Goal: Task Accomplishment & Management: Manage account settings

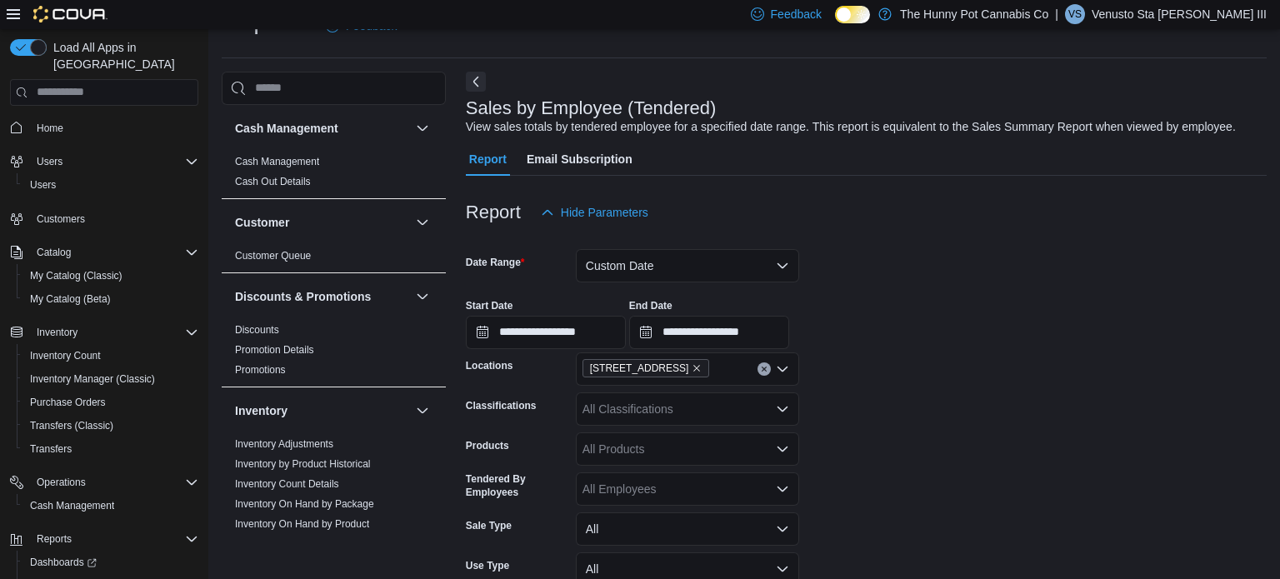
scroll to position [808, 0]
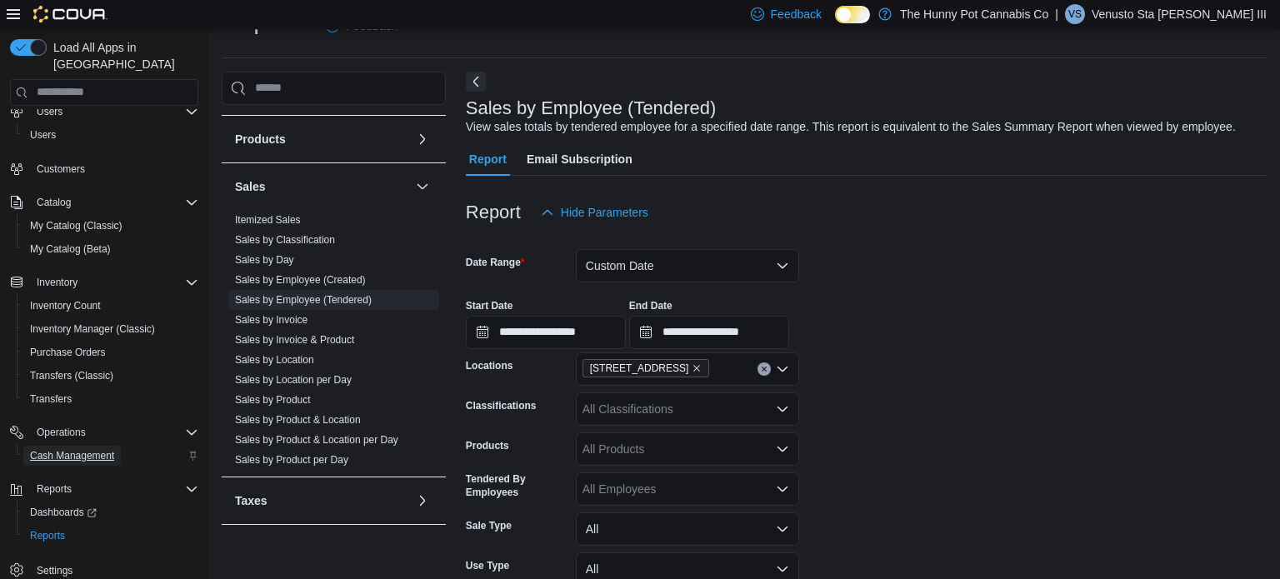
click at [72, 449] on span "Cash Management" at bounding box center [72, 455] width 84 height 13
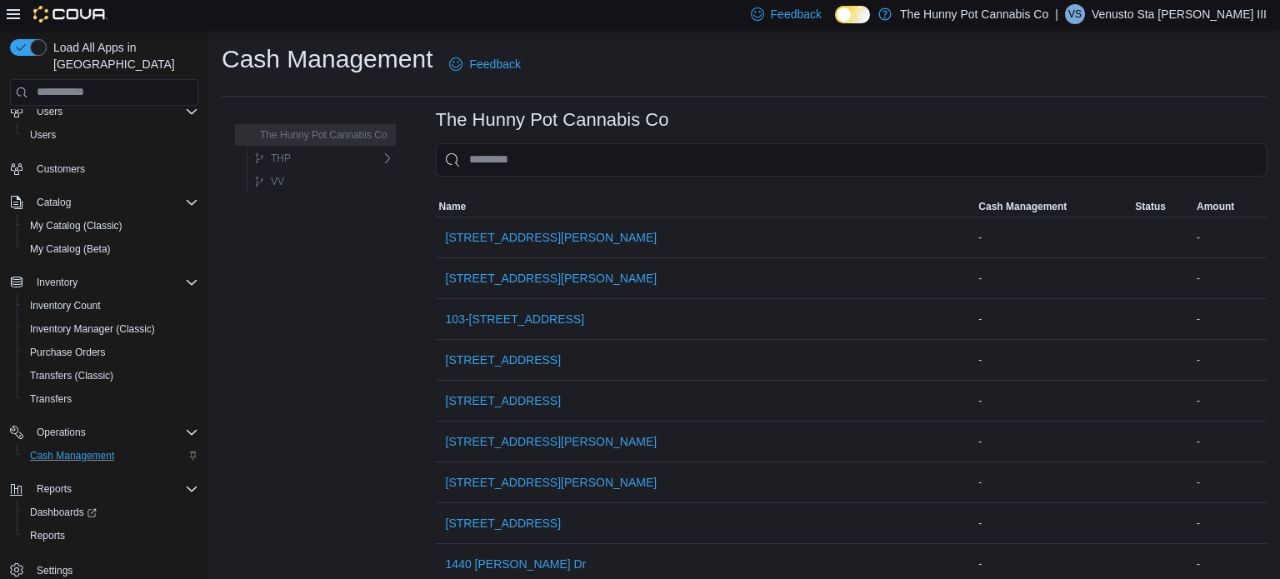
scroll to position [37, 0]
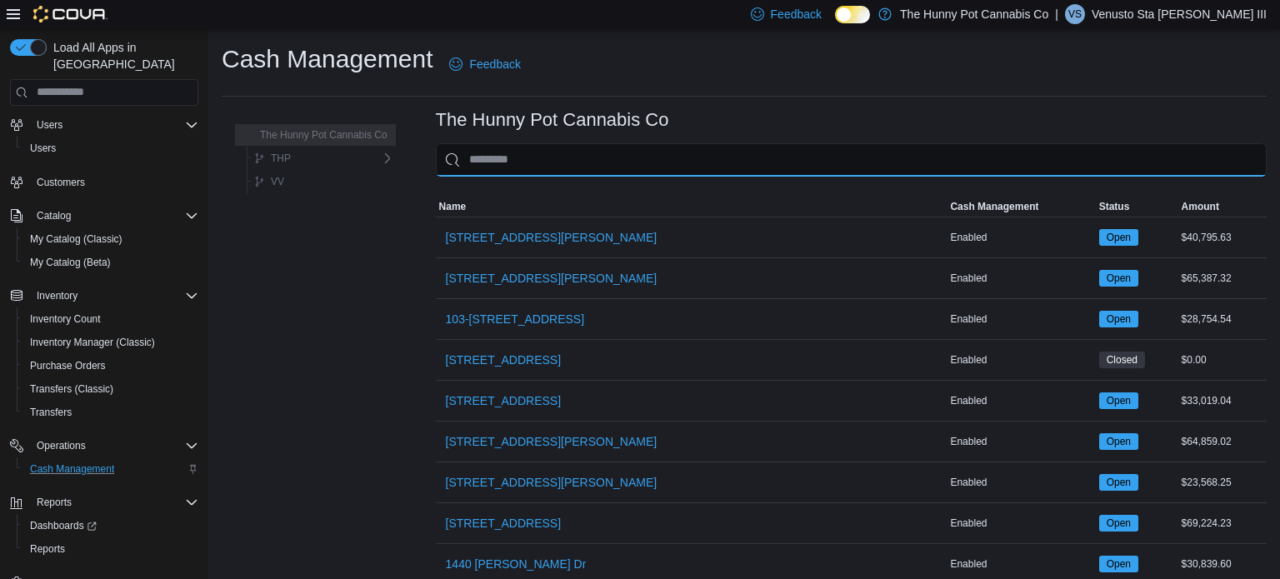
click at [569, 152] on input "This is a search bar. As you type, the results lower in the page will automatic…" at bounding box center [851, 159] width 831 height 33
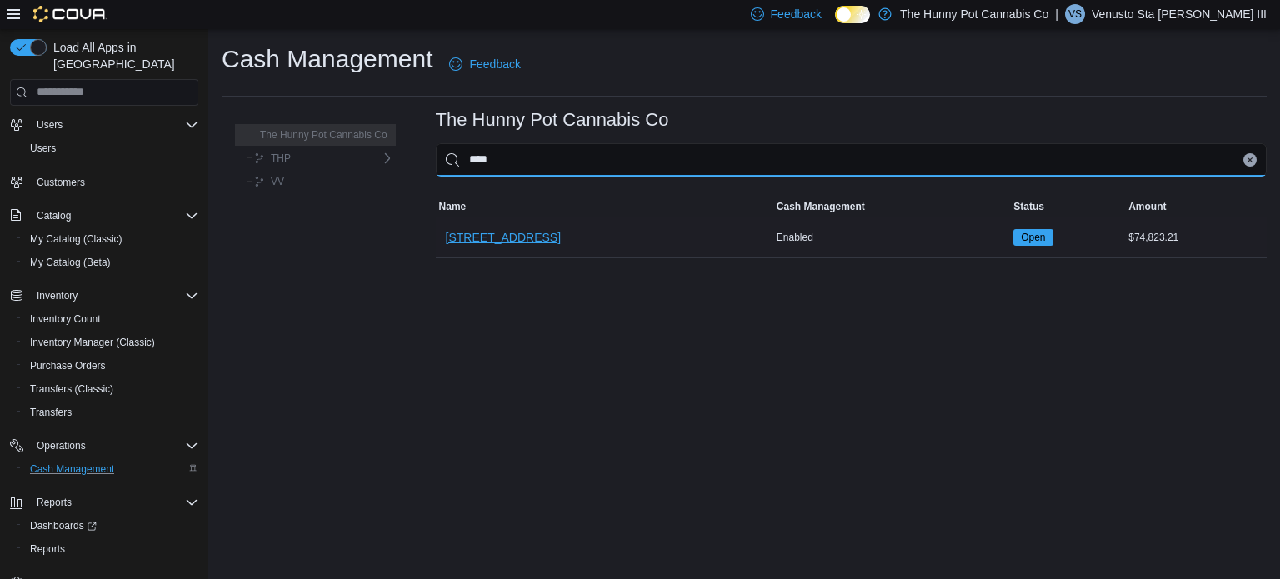
type input "****"
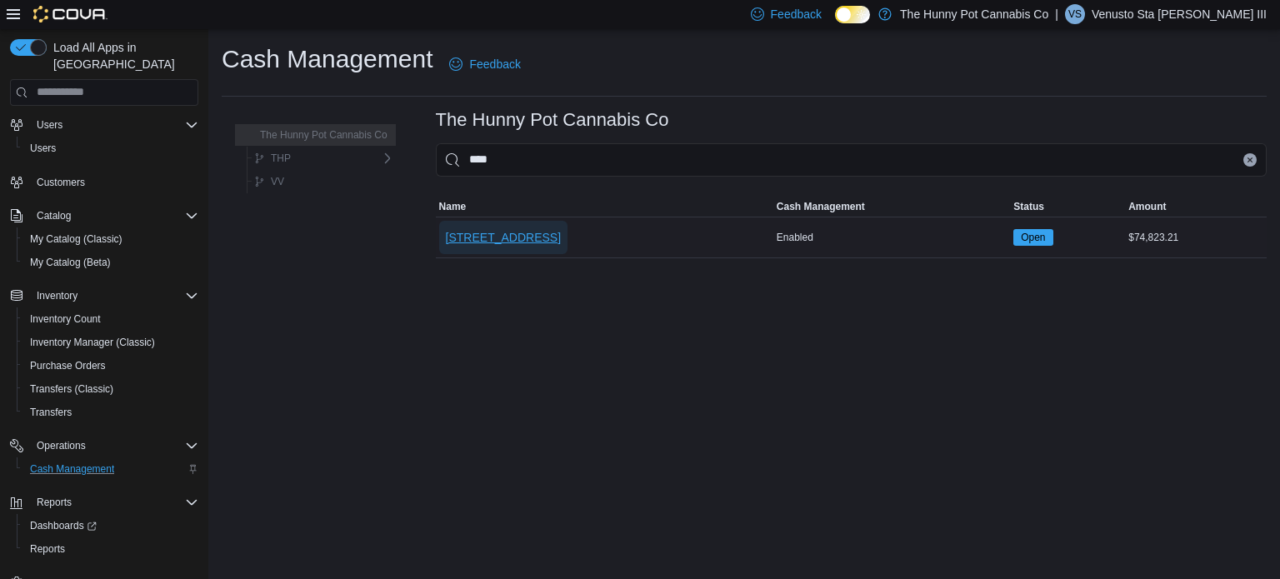
click at [516, 240] on span "[STREET_ADDRESS]" at bounding box center [503, 237] width 115 height 17
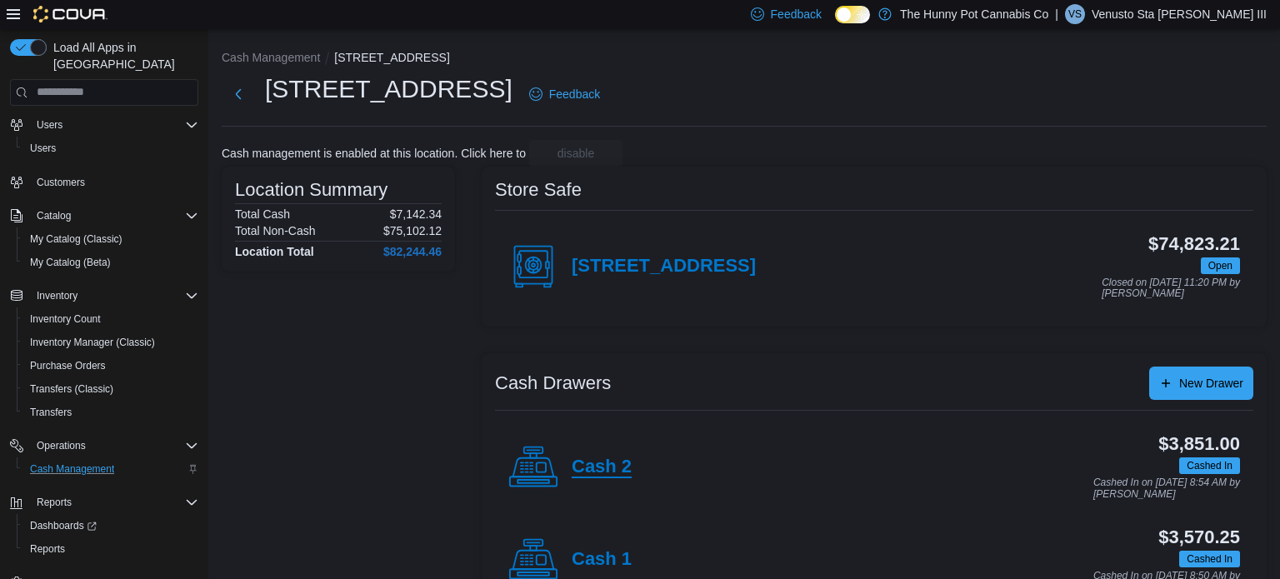
click at [599, 477] on h4 "Cash 2" at bounding box center [602, 468] width 60 height 22
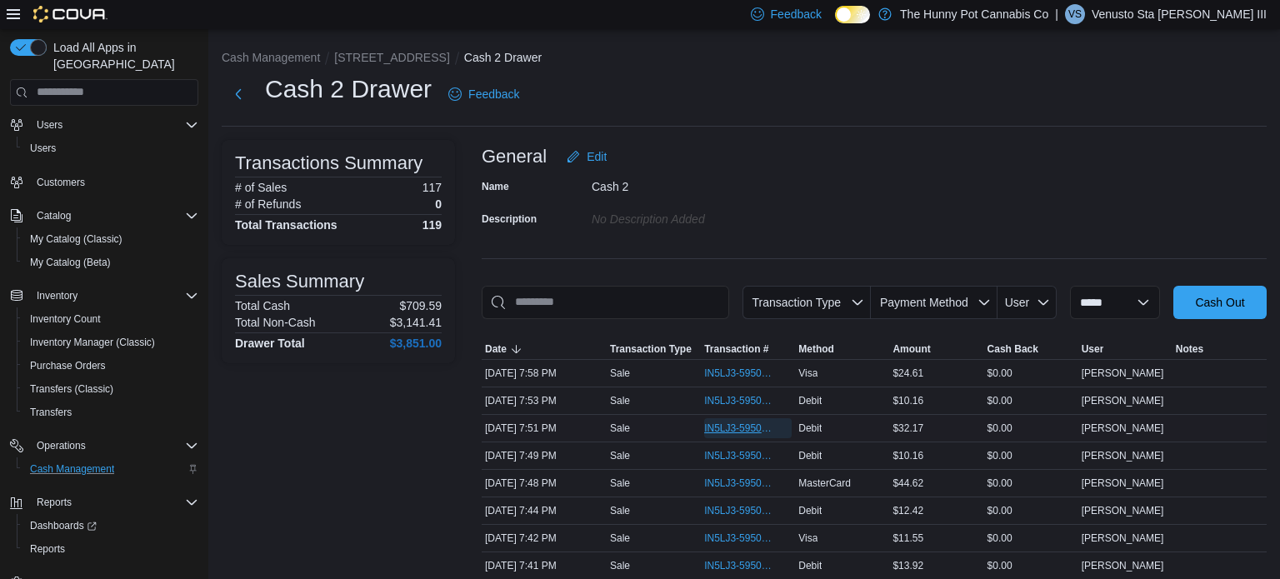
click at [761, 423] on span "IN5LJ3-5950894" at bounding box center [739, 428] width 71 height 13
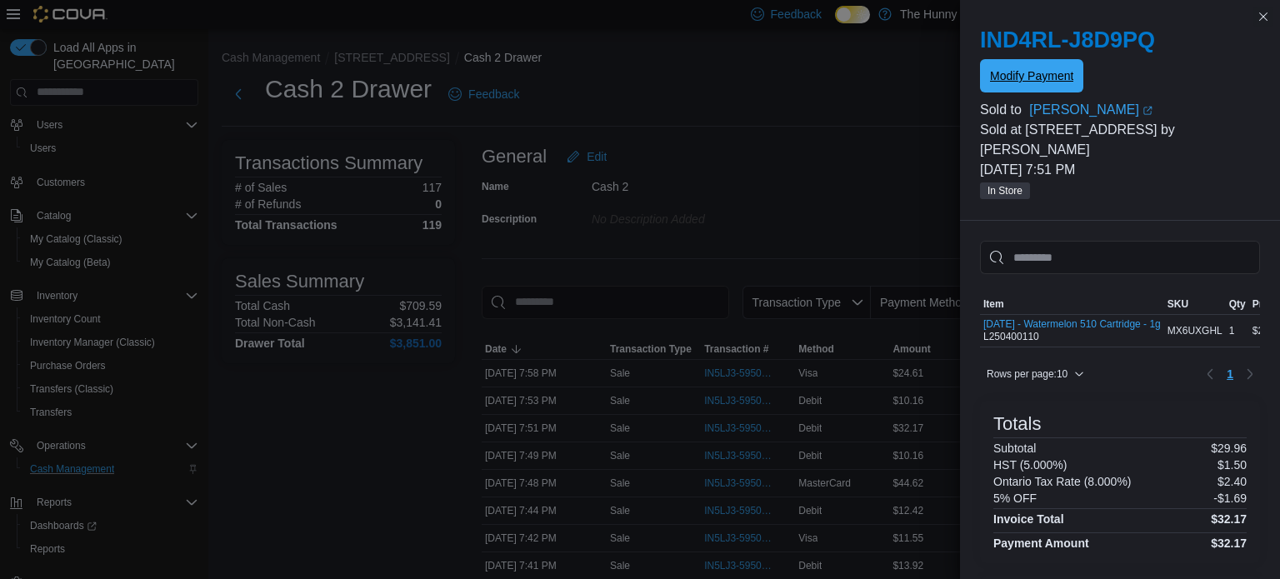
click at [1037, 62] on span "Modify Payment" at bounding box center [1031, 75] width 83 height 33
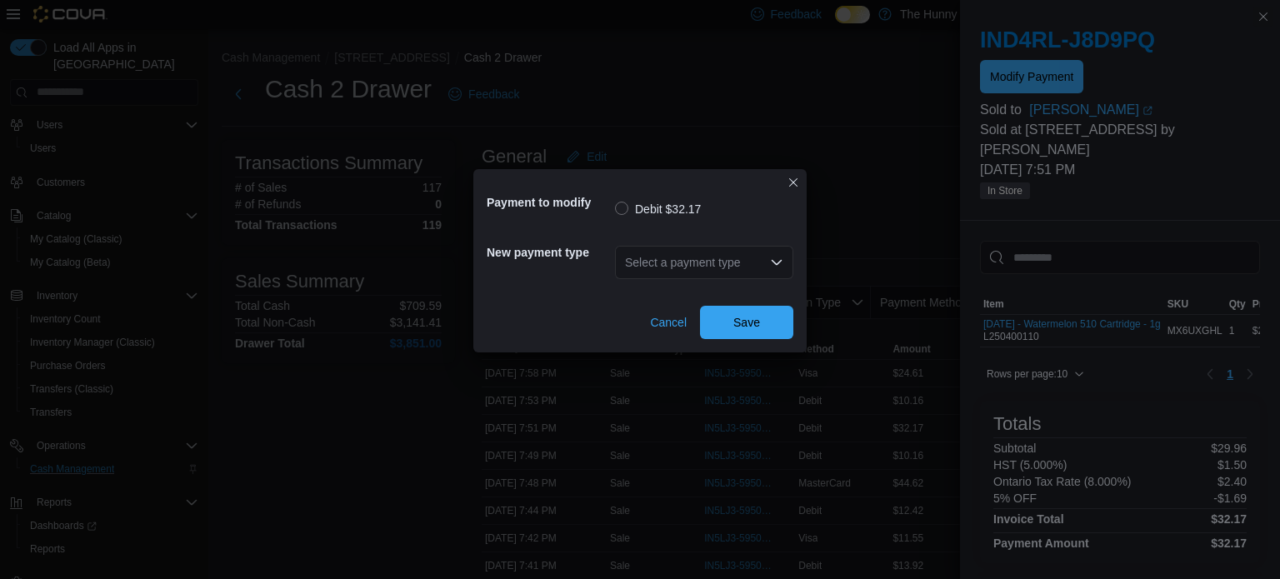
click at [715, 264] on div "Select a payment type" at bounding box center [704, 262] width 178 height 33
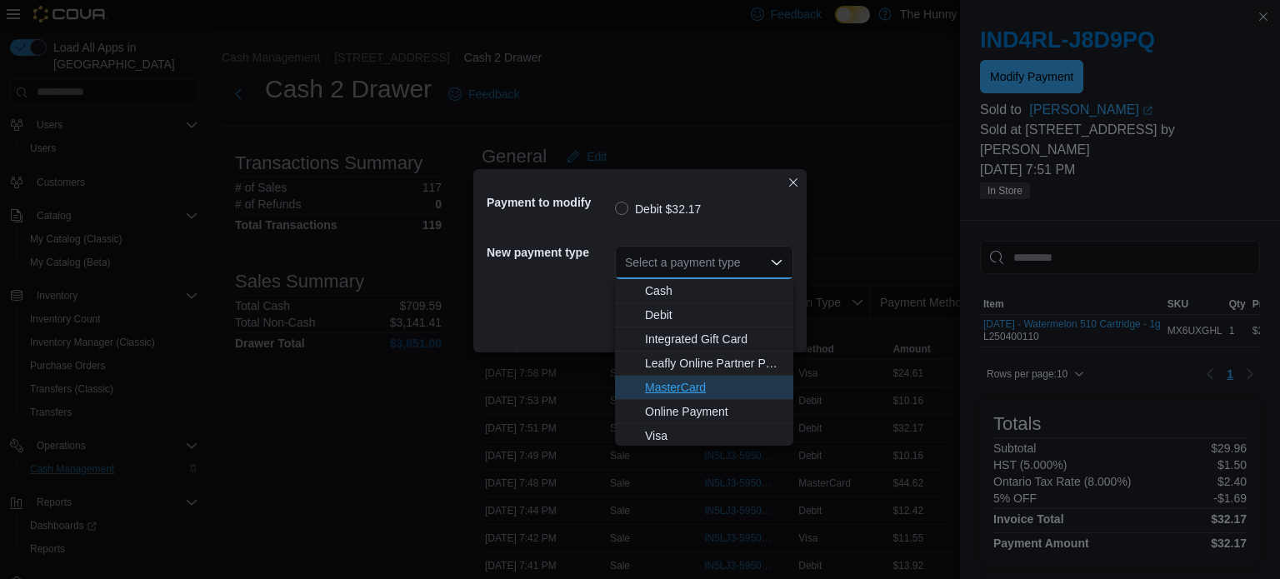
click at [679, 392] on span "MasterCard" at bounding box center [714, 387] width 138 height 17
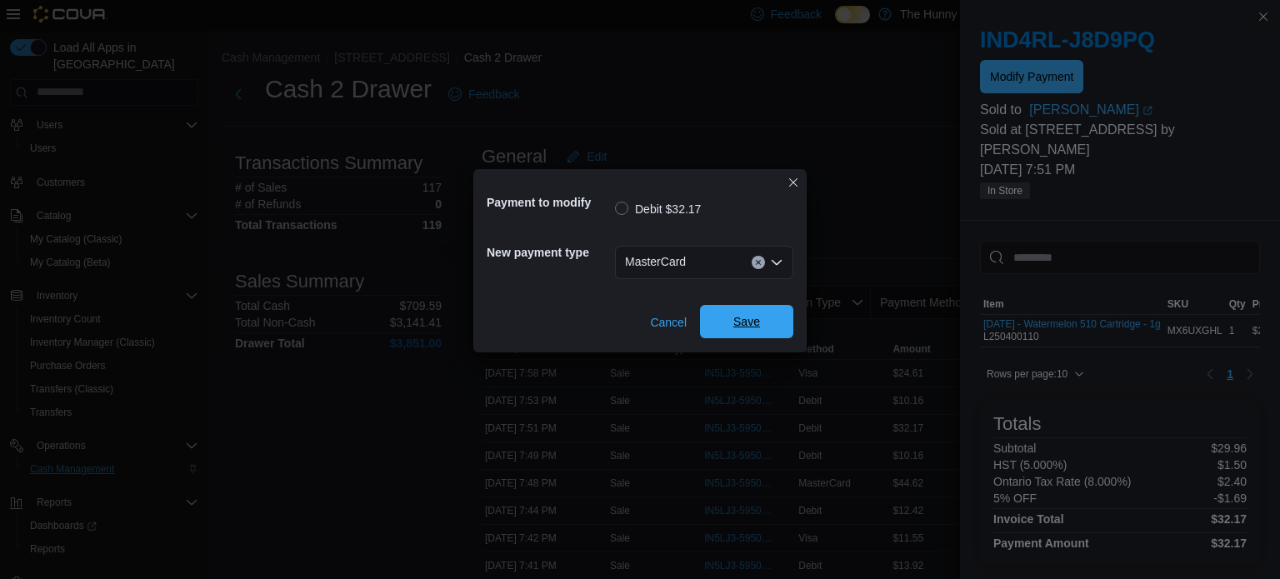
click at [744, 320] on span "Save" at bounding box center [746, 321] width 27 height 17
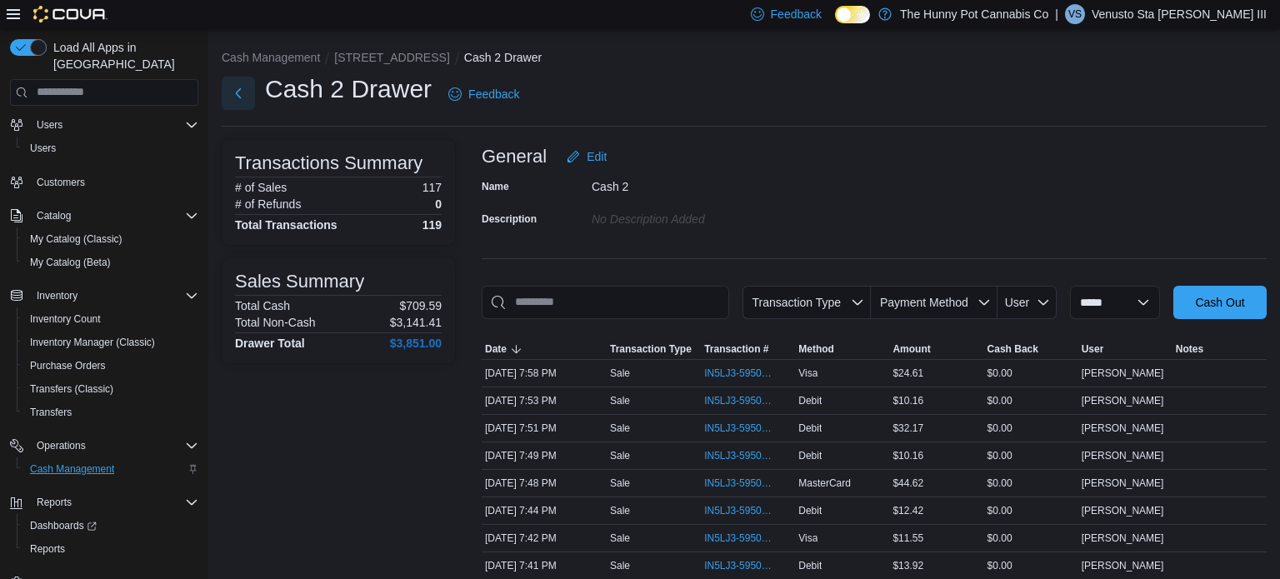
click at [241, 92] on button "Next" at bounding box center [238, 93] width 33 height 33
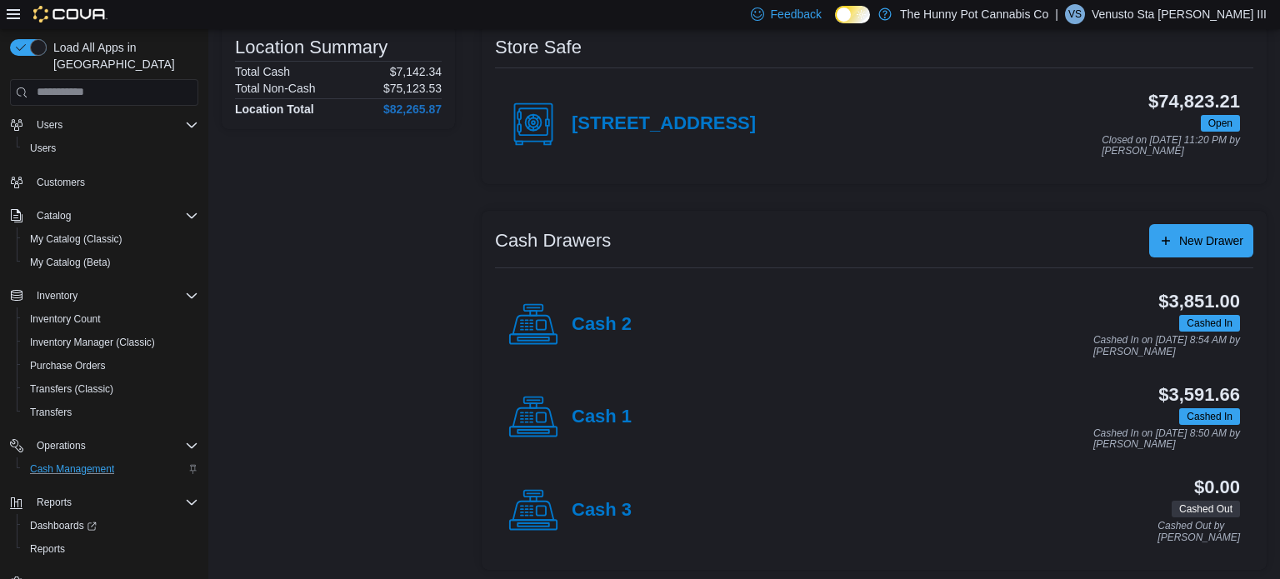
scroll to position [145, 0]
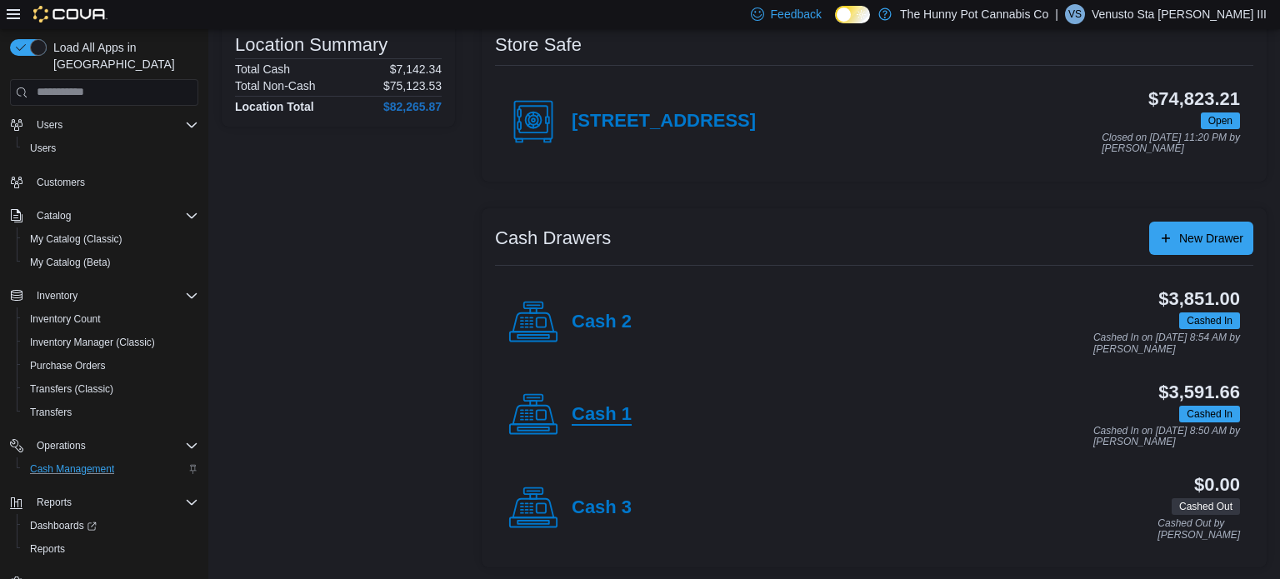
click at [618, 419] on h4 "Cash 1" at bounding box center [602, 415] width 60 height 22
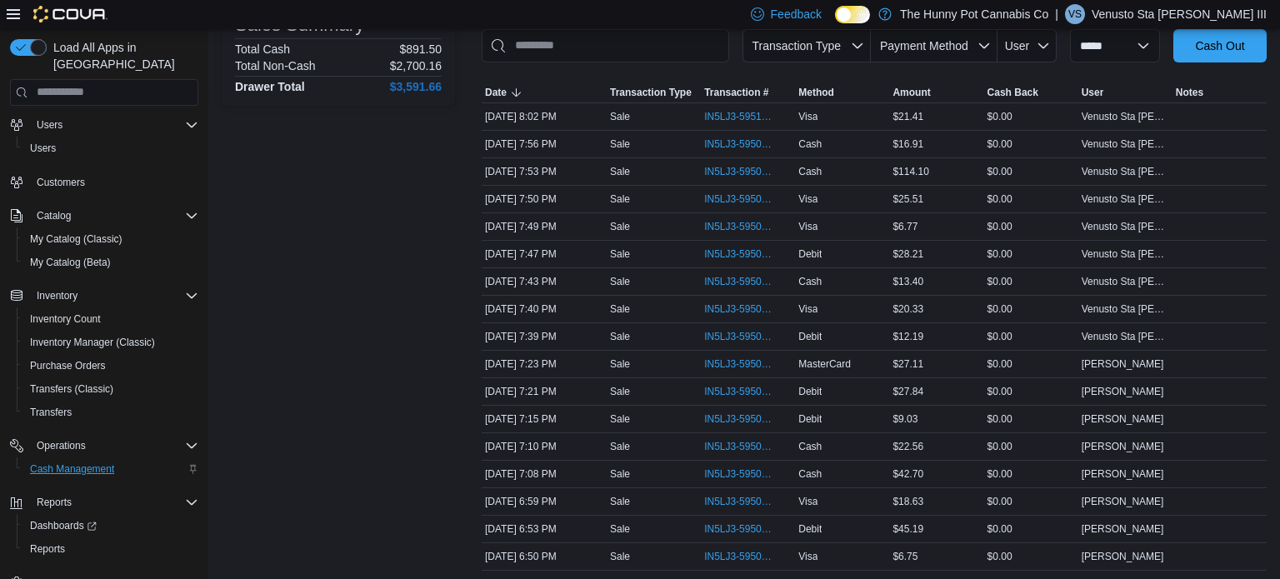
scroll to position [260, 0]
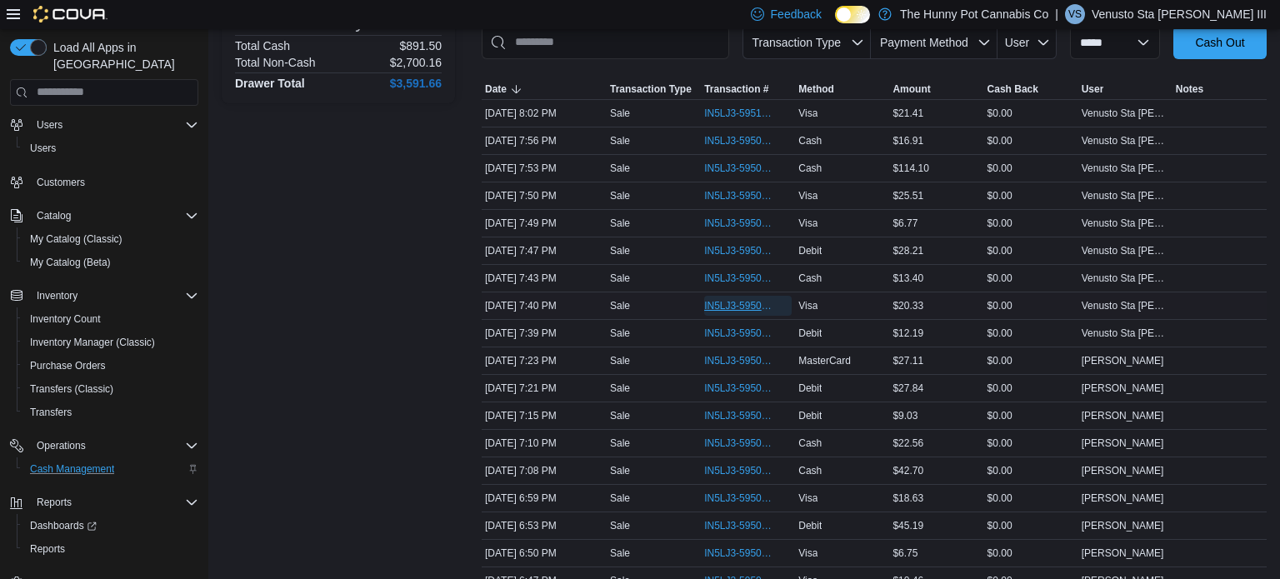
click at [760, 307] on span "IN5LJ3-5950780" at bounding box center [739, 305] width 71 height 13
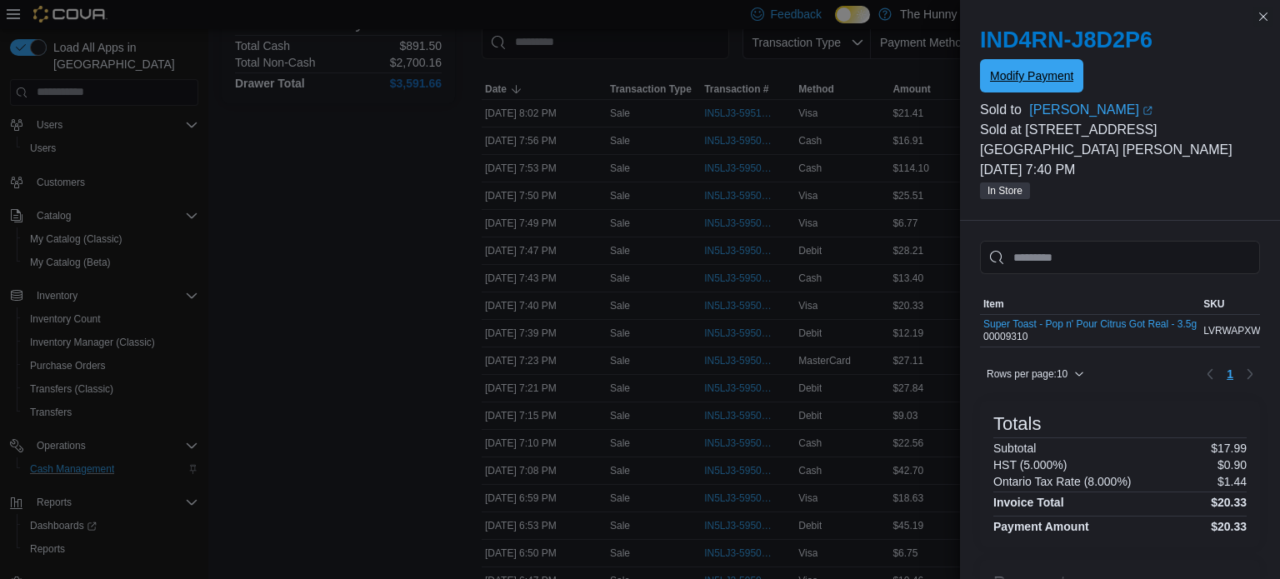
click at [1035, 76] on span "Modify Payment" at bounding box center [1031, 75] width 83 height 17
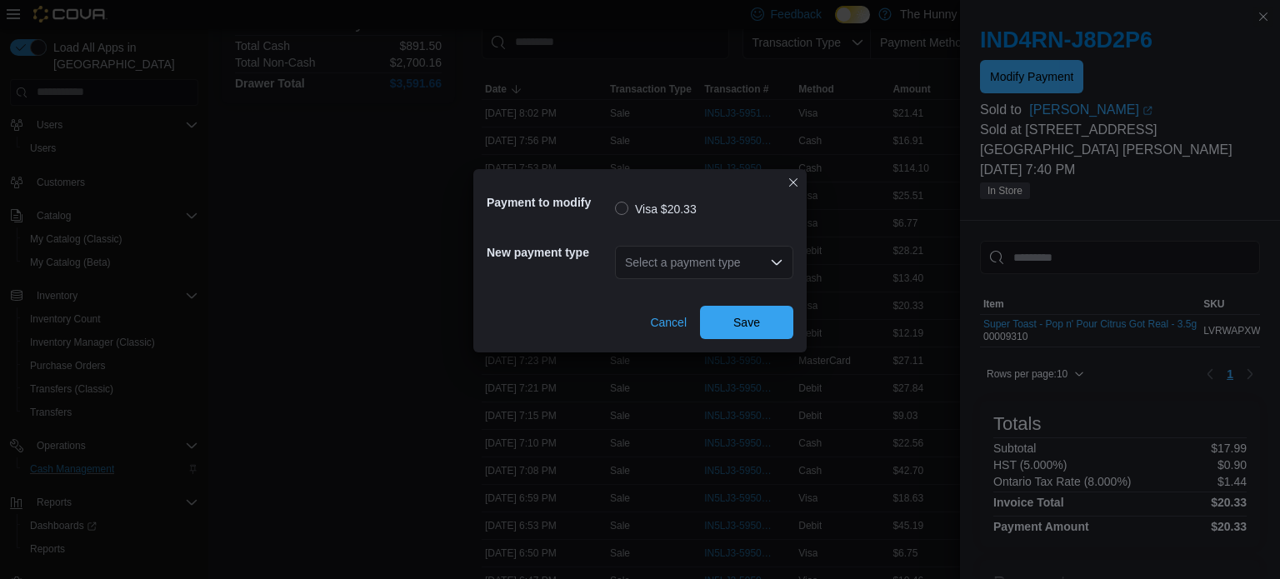
click at [737, 269] on div "Select a payment type" at bounding box center [704, 262] width 178 height 33
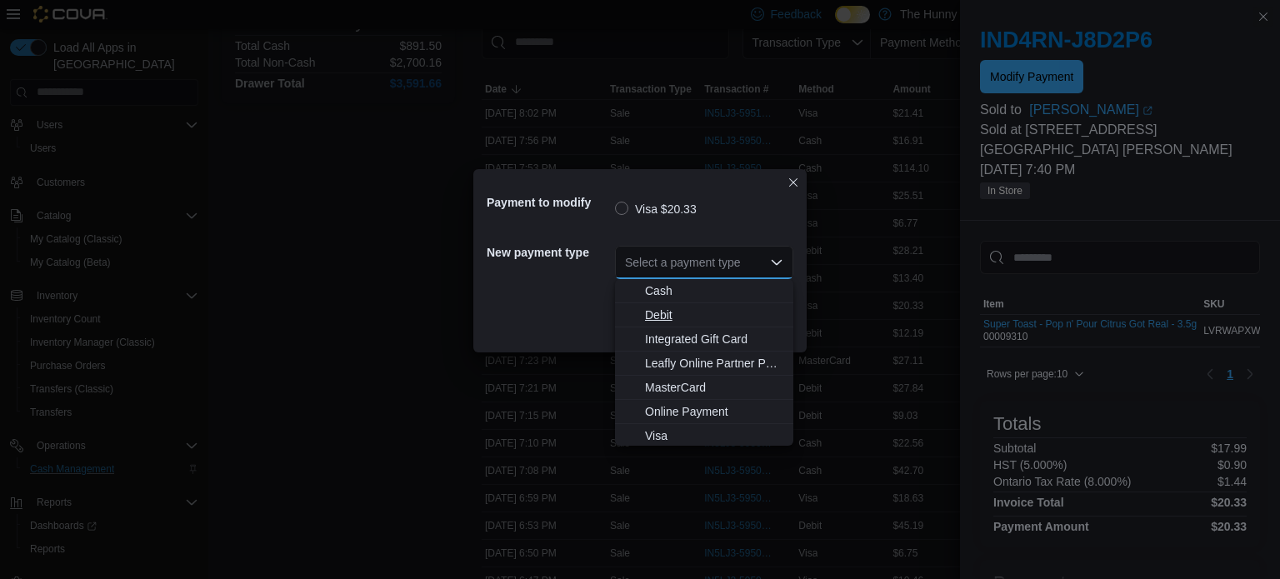
click at [657, 312] on span "Debit" at bounding box center [714, 315] width 138 height 17
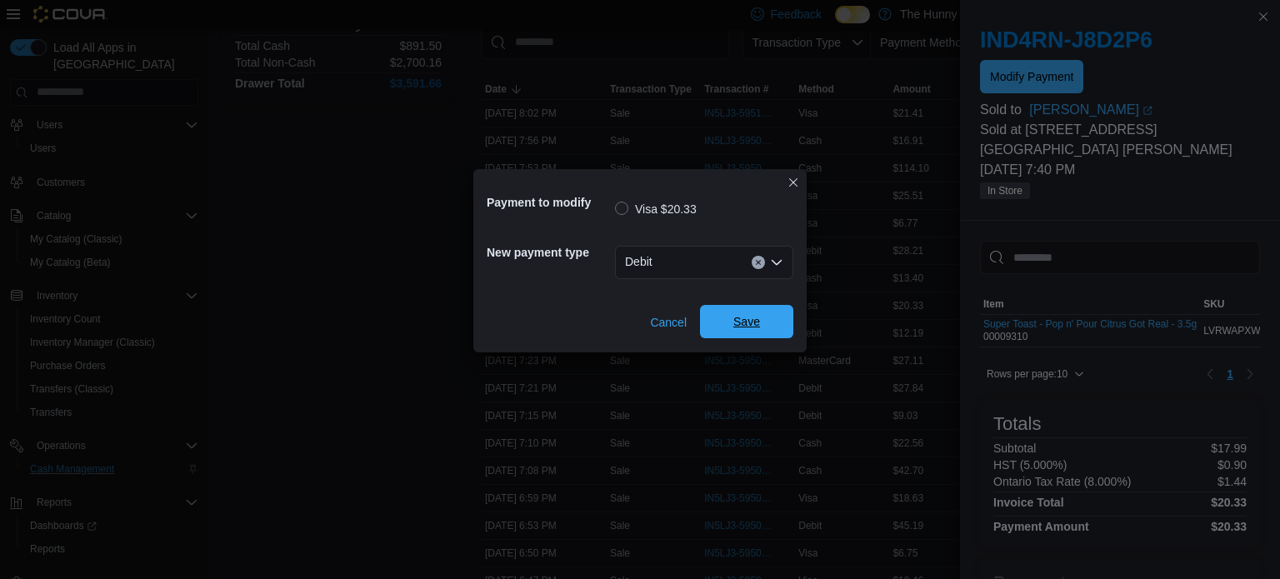
click at [759, 320] on span "Save" at bounding box center [746, 321] width 27 height 17
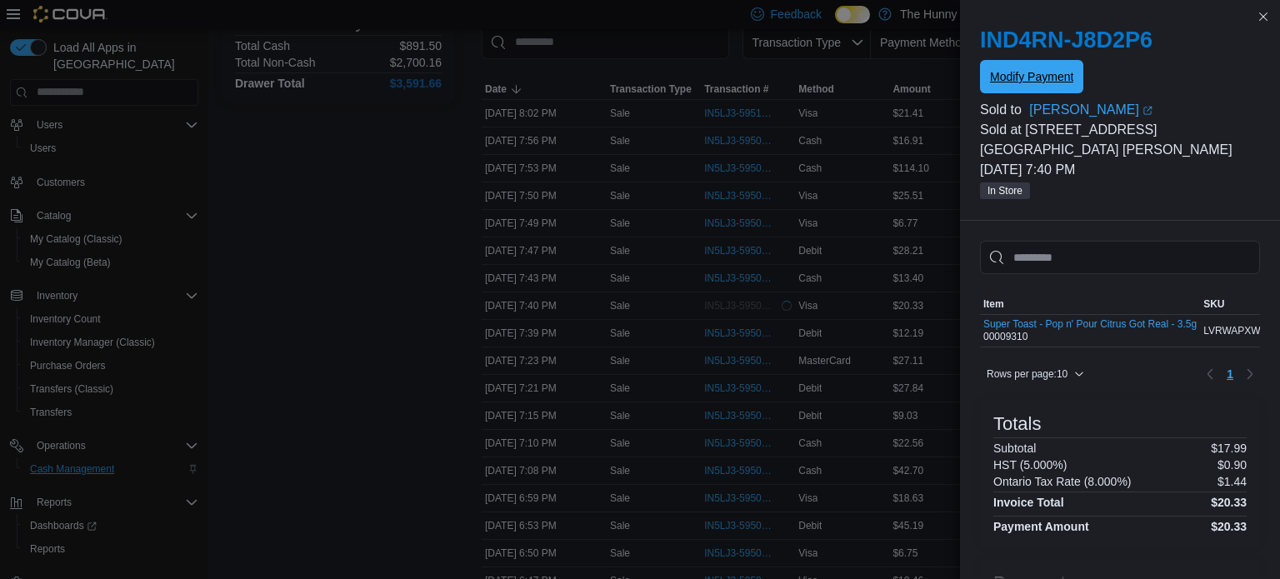
scroll to position [0, 0]
click at [1007, 80] on span "Modify Payment" at bounding box center [1031, 75] width 83 height 17
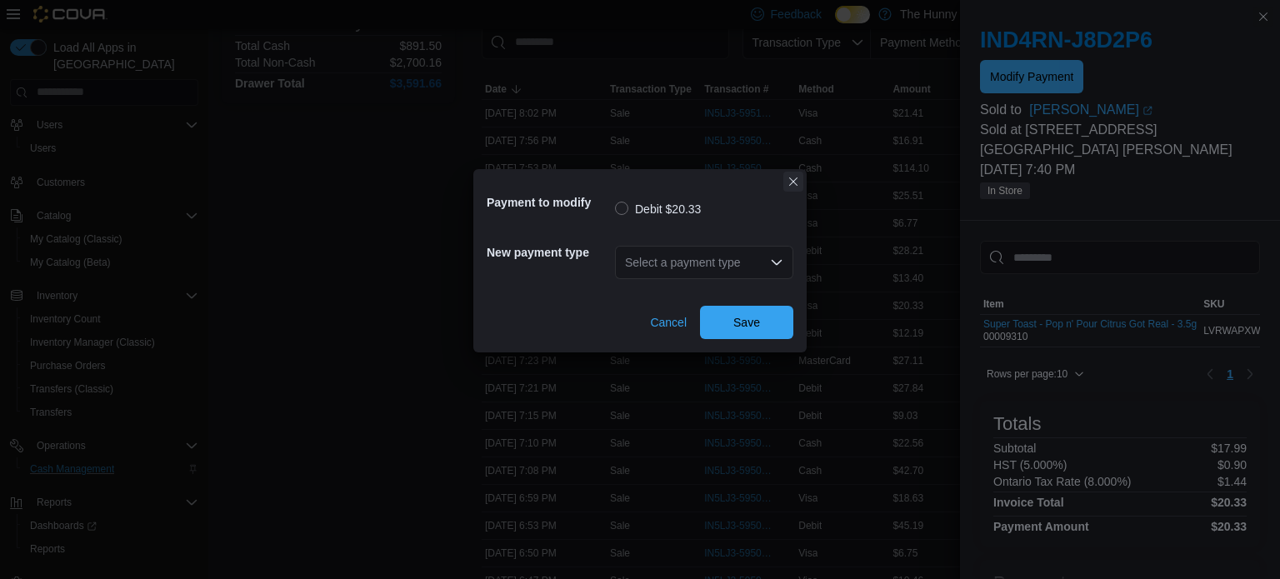
click at [791, 182] on button "Closes this modal window" at bounding box center [793, 182] width 20 height 20
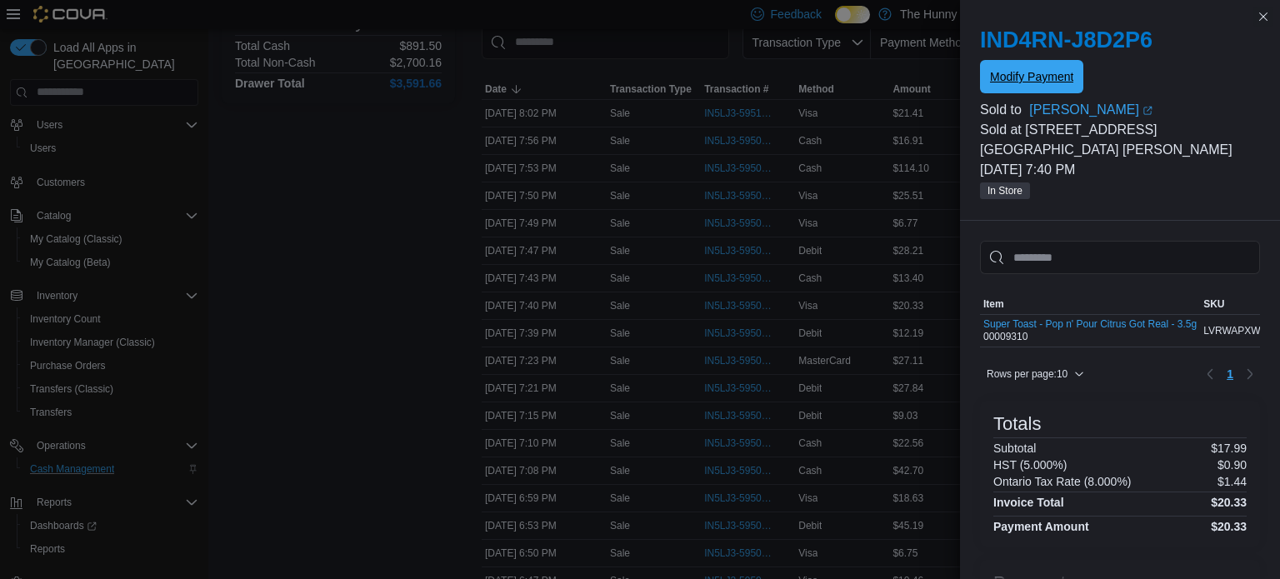
click at [980, 60] on button "Modify Payment" at bounding box center [1031, 76] width 103 height 33
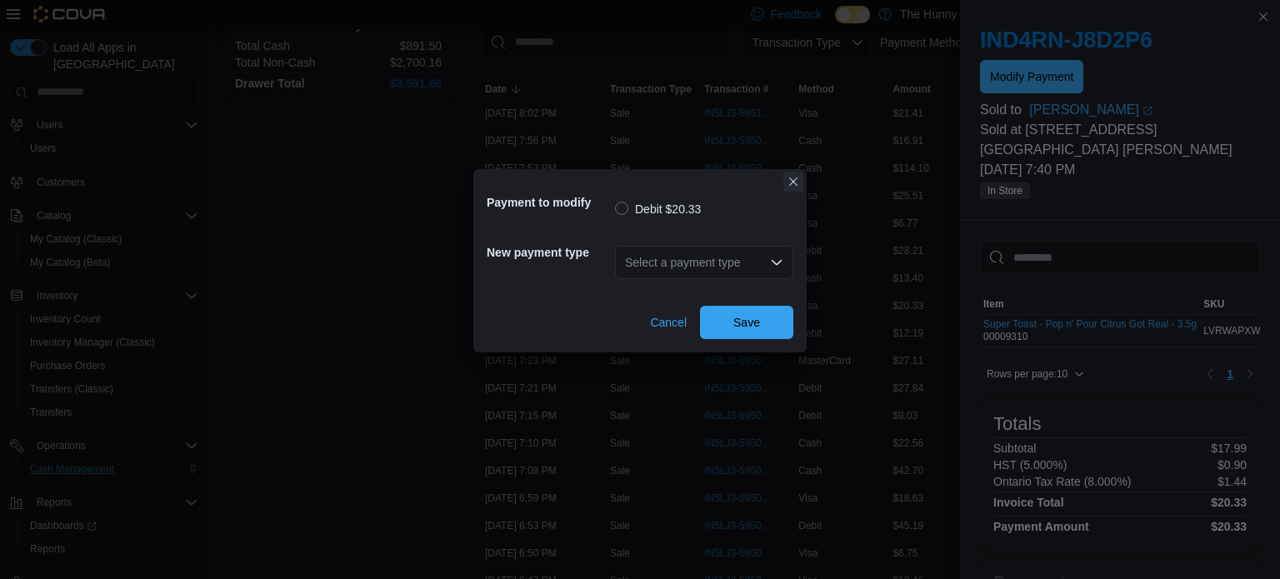
click at [786, 189] on button "Closes this modal window" at bounding box center [793, 182] width 20 height 20
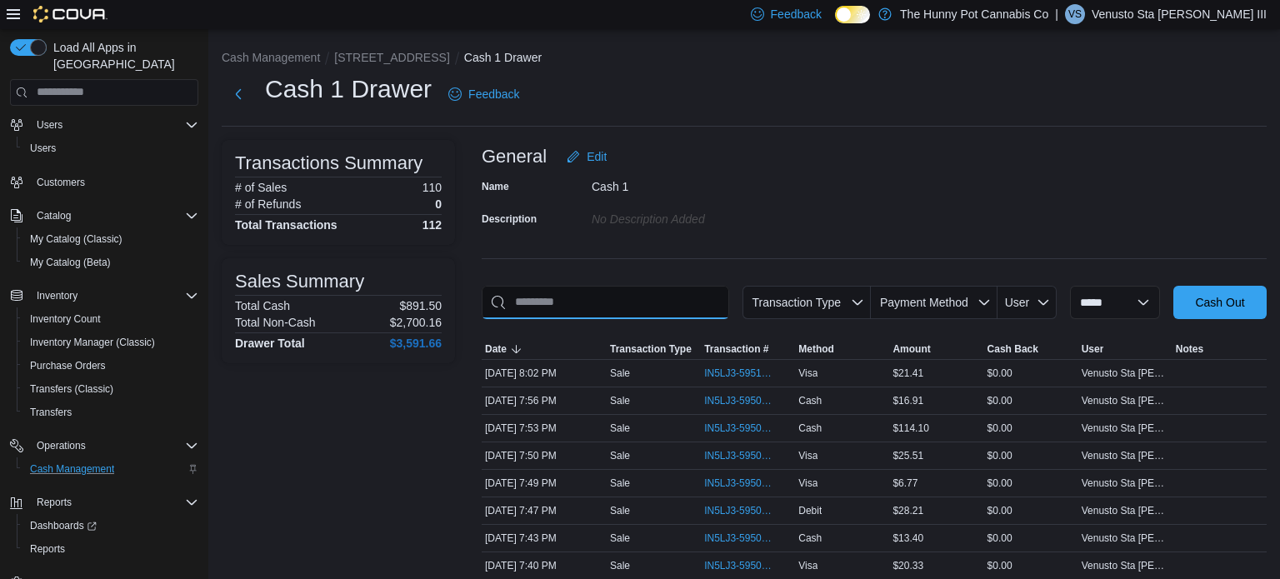
click at [662, 311] on input "This is a search bar. As you type, the results lower in the page will automatic…" at bounding box center [605, 302] width 247 height 33
click at [244, 97] on button "Next" at bounding box center [238, 93] width 33 height 33
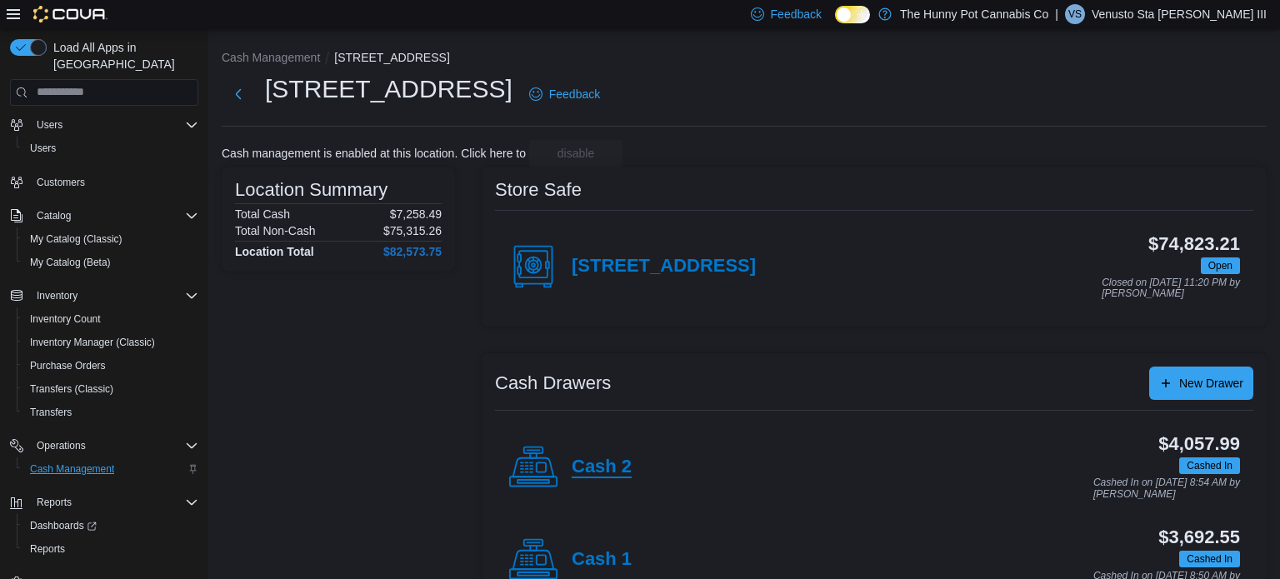
click at [616, 466] on h4 "Cash 2" at bounding box center [602, 468] width 60 height 22
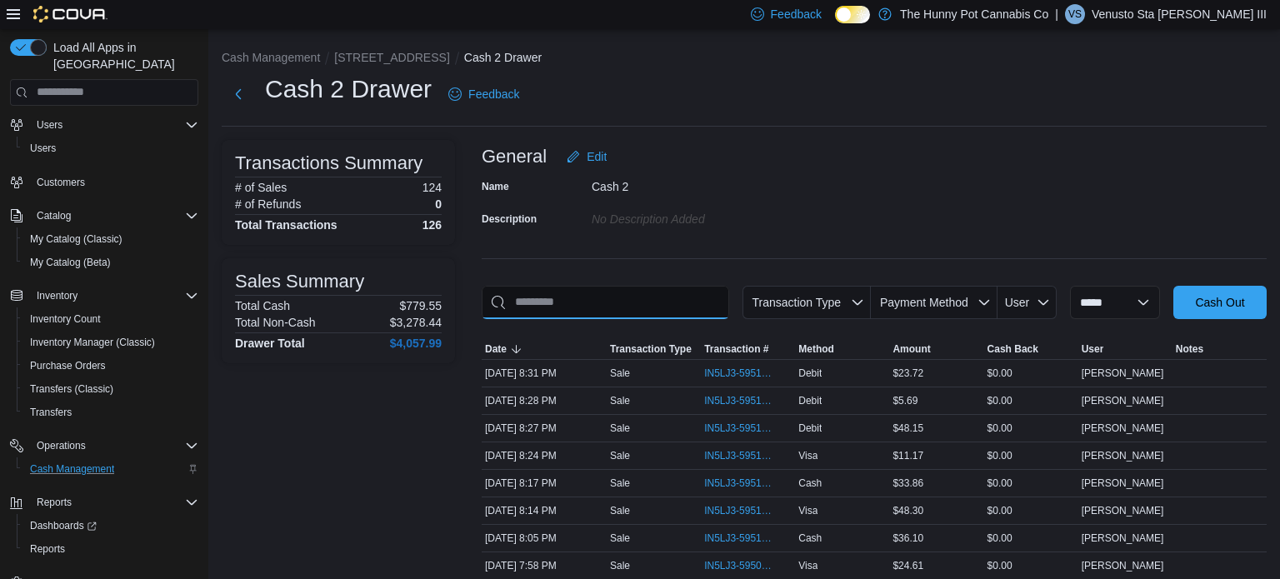
click at [632, 305] on input "This is a search bar. As you type, the results lower in the page will automatic…" at bounding box center [605, 302] width 247 height 33
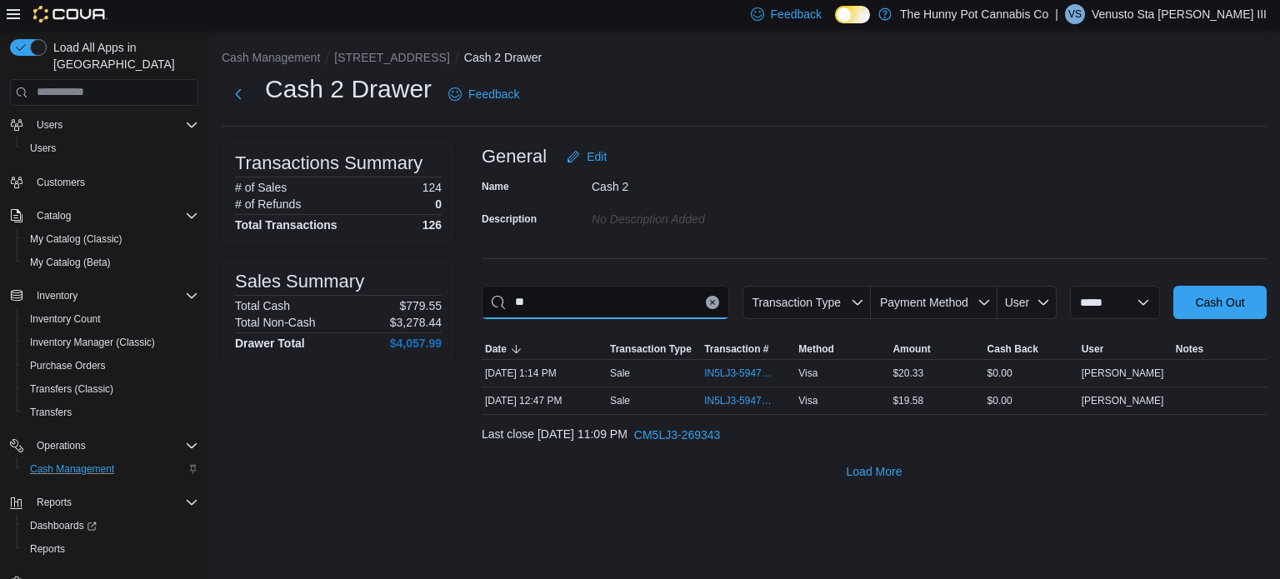
type input "*"
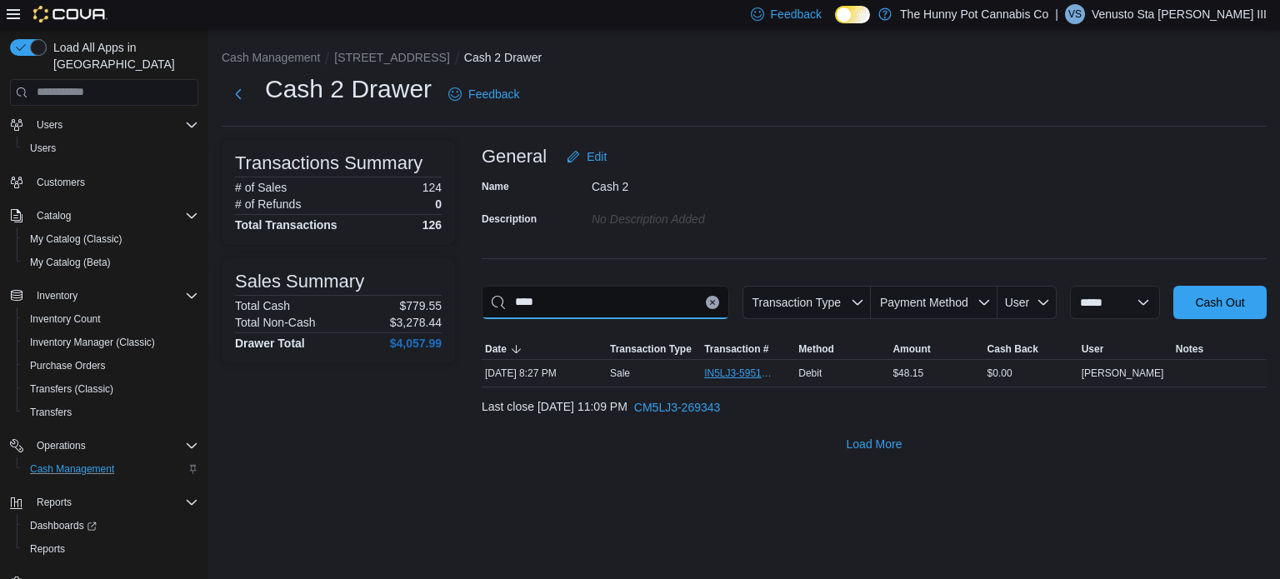
type input "****"
click at [720, 365] on span "IN5LJ3-5951236" at bounding box center [747, 373] width 87 height 20
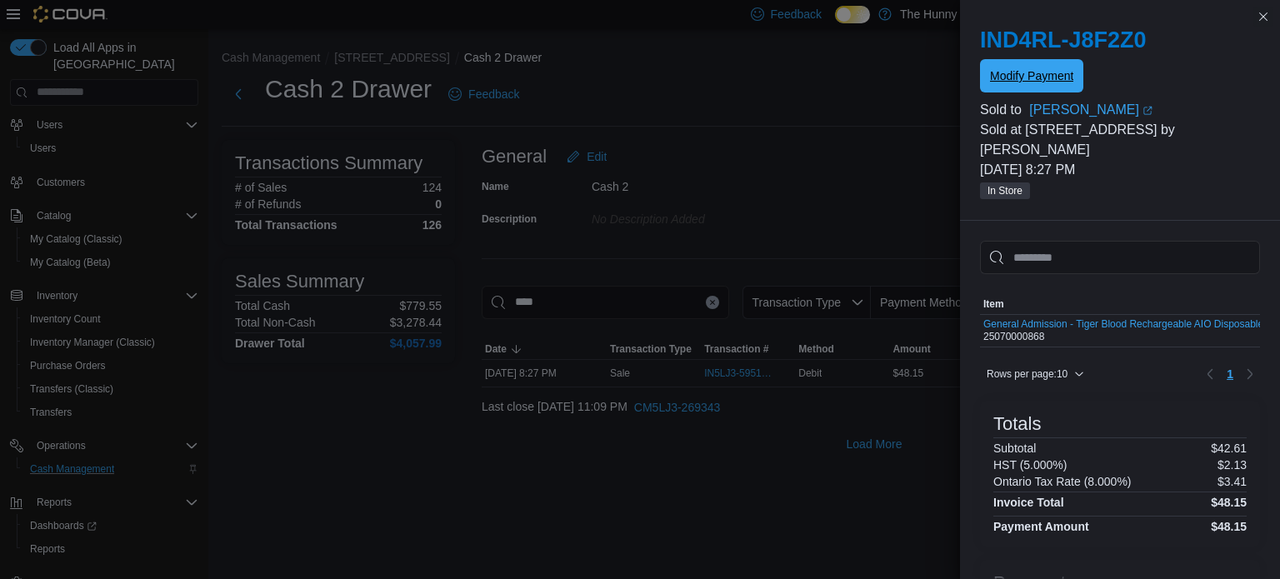
click at [1023, 82] on span "Modify Payment" at bounding box center [1031, 75] width 83 height 17
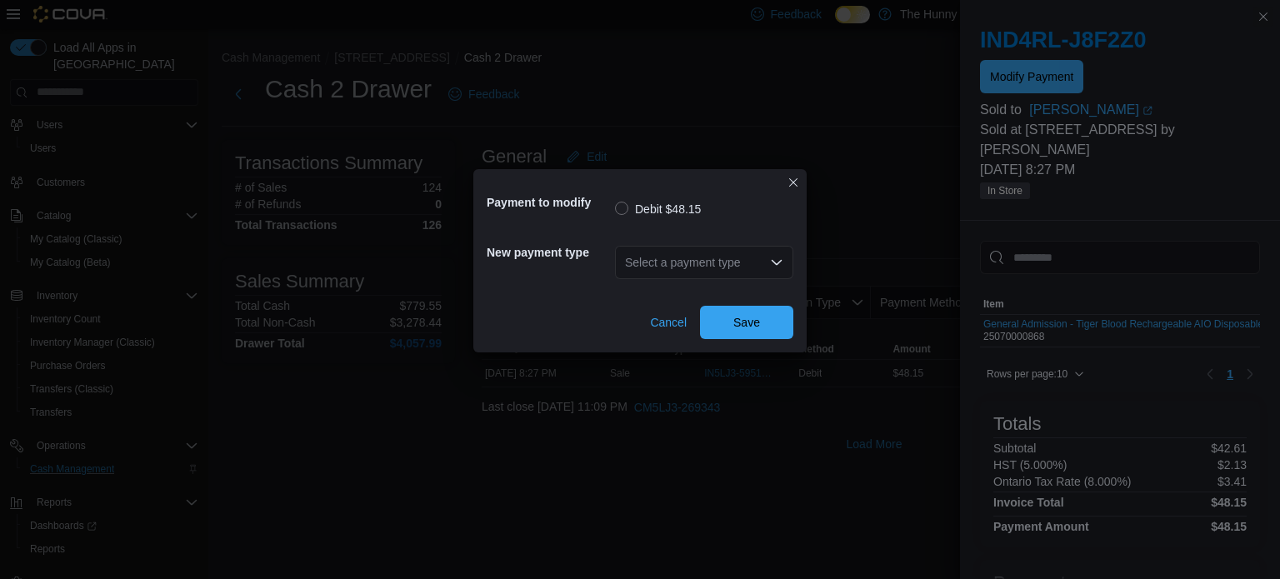
click at [736, 252] on div "Select a payment type" at bounding box center [704, 262] width 178 height 33
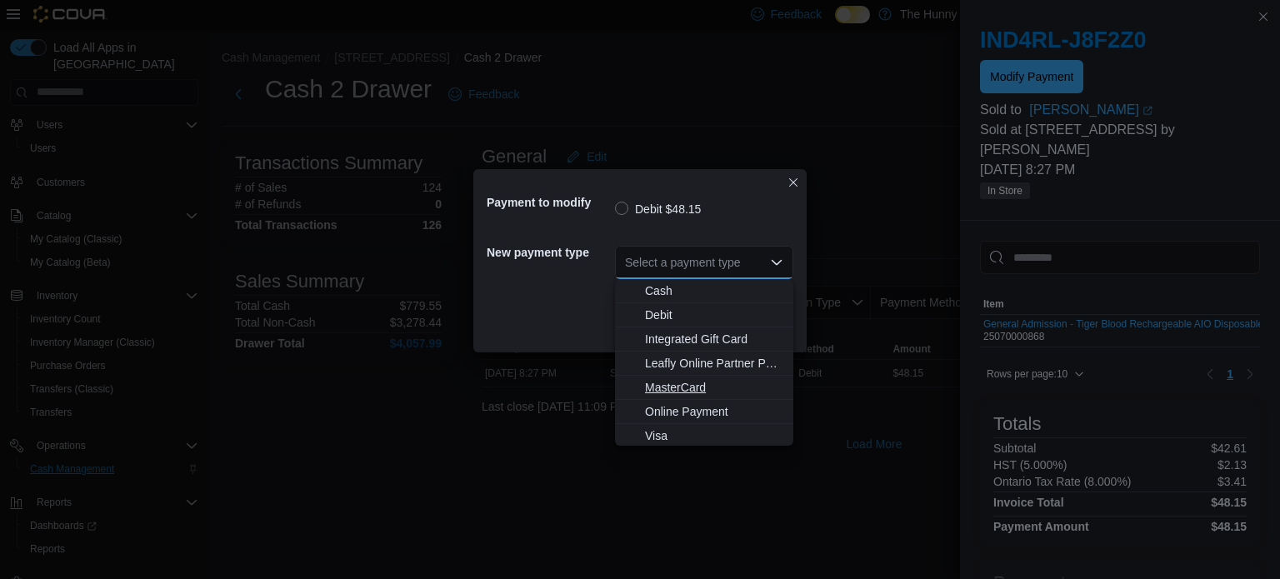
click at [672, 390] on span "MasterCard" at bounding box center [714, 387] width 138 height 17
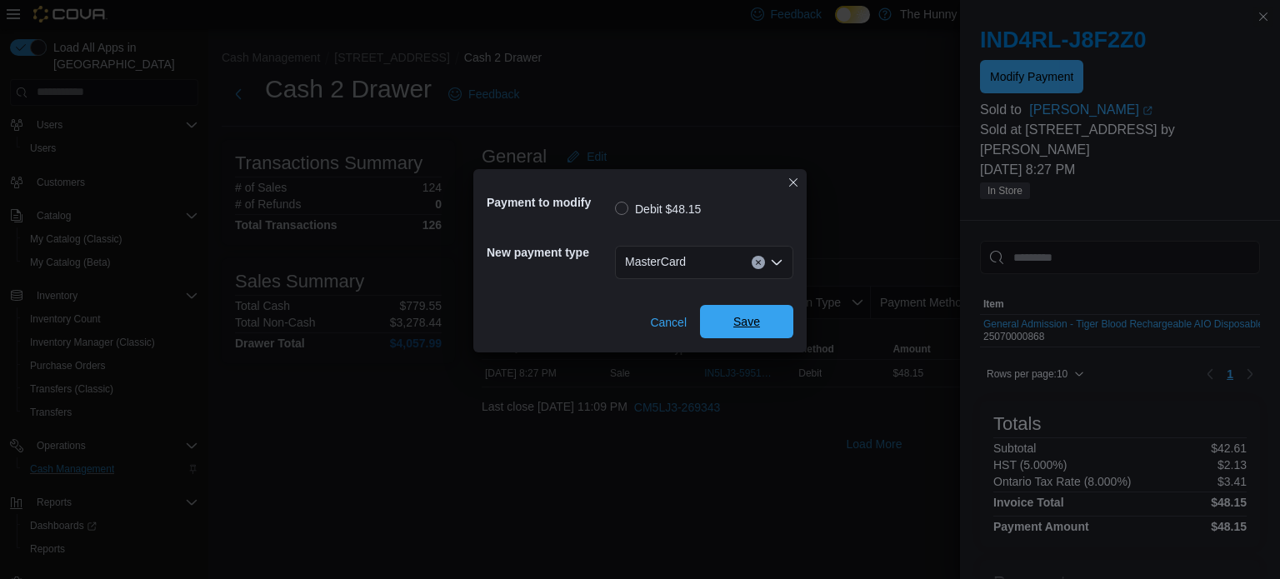
click at [711, 324] on span "Save" at bounding box center [746, 321] width 73 height 33
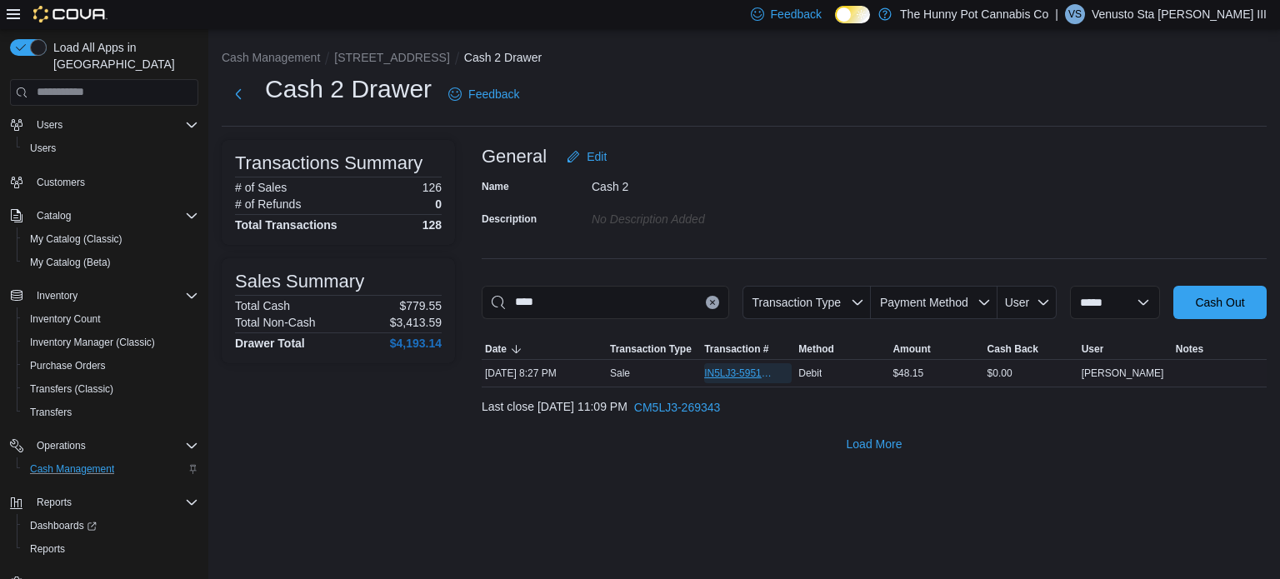
click at [750, 375] on span "IN5LJ3-5951236" at bounding box center [739, 373] width 71 height 13
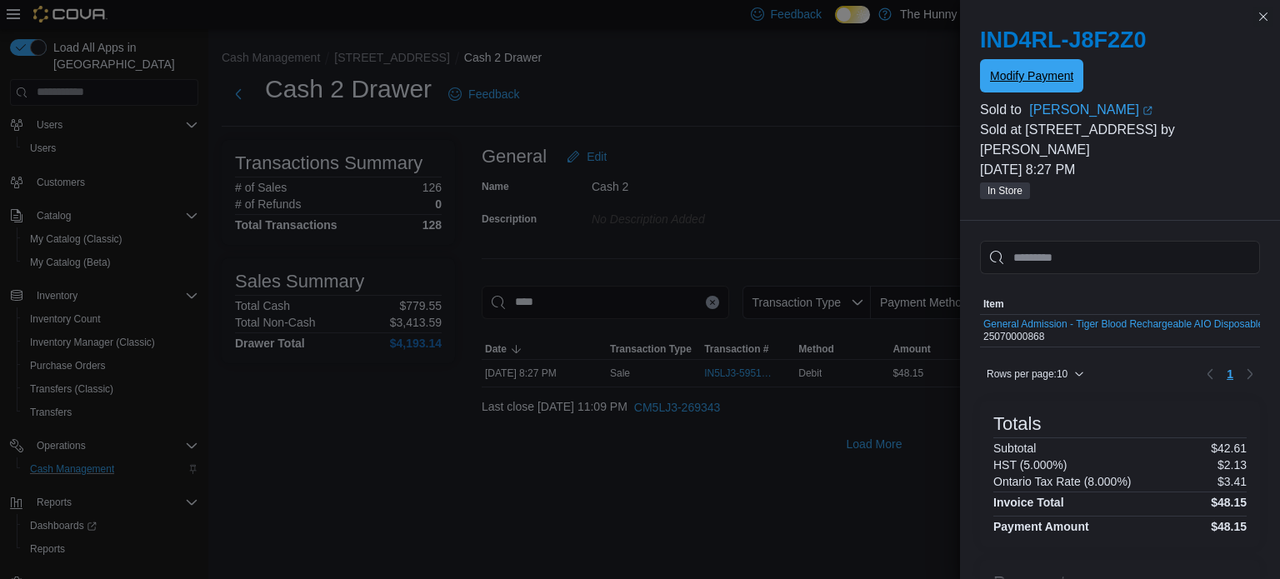
click at [996, 70] on span "Modify Payment" at bounding box center [1031, 75] width 83 height 17
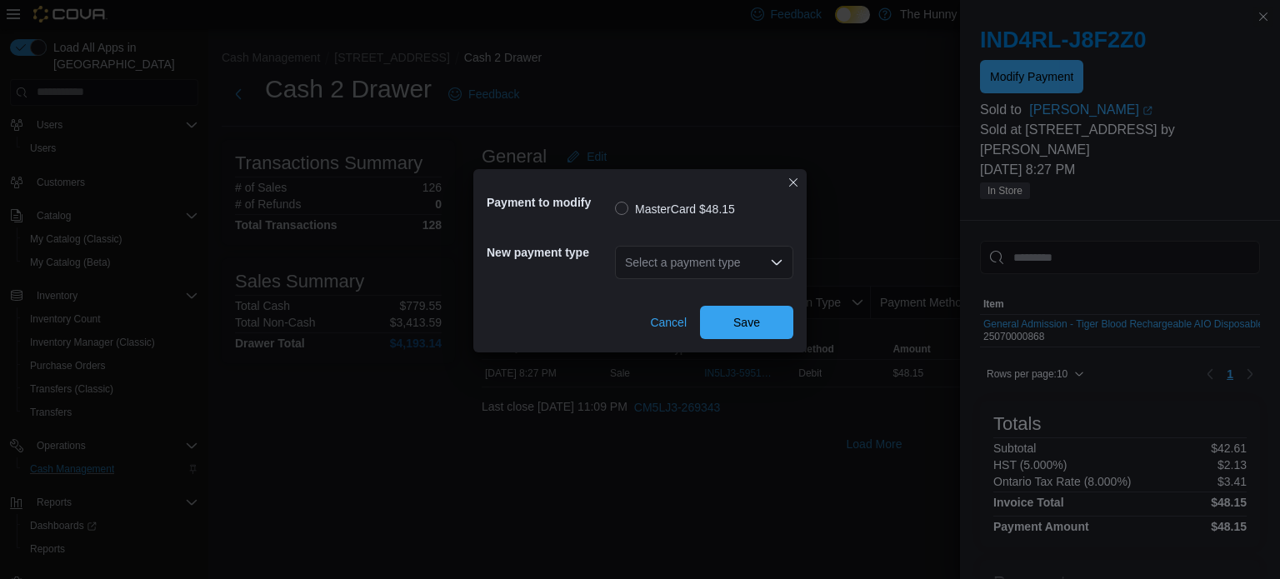
click at [658, 149] on div "Payment to modify MasterCard $48.15 New payment type Select a payment type Canc…" at bounding box center [640, 289] width 1280 height 579
click at [795, 181] on button "Closes this modal window" at bounding box center [793, 182] width 20 height 20
